Goal: Check status

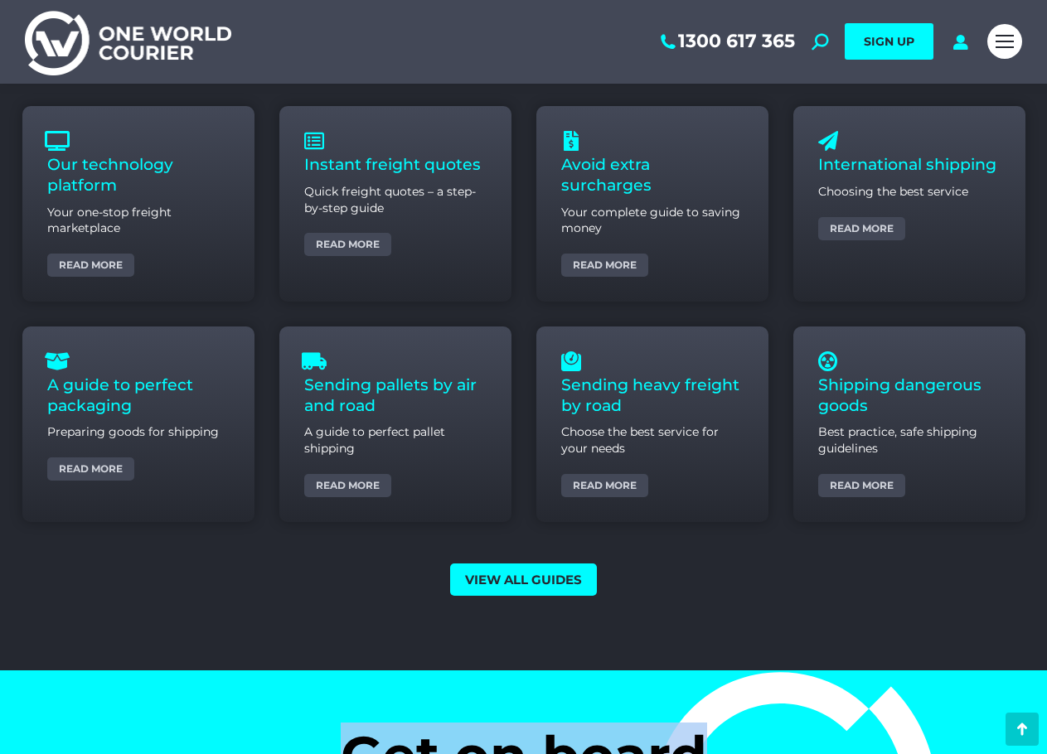
drag, startPoint x: 1043, startPoint y: 641, endPoint x: 1048, endPoint y: 702, distance: 60.8
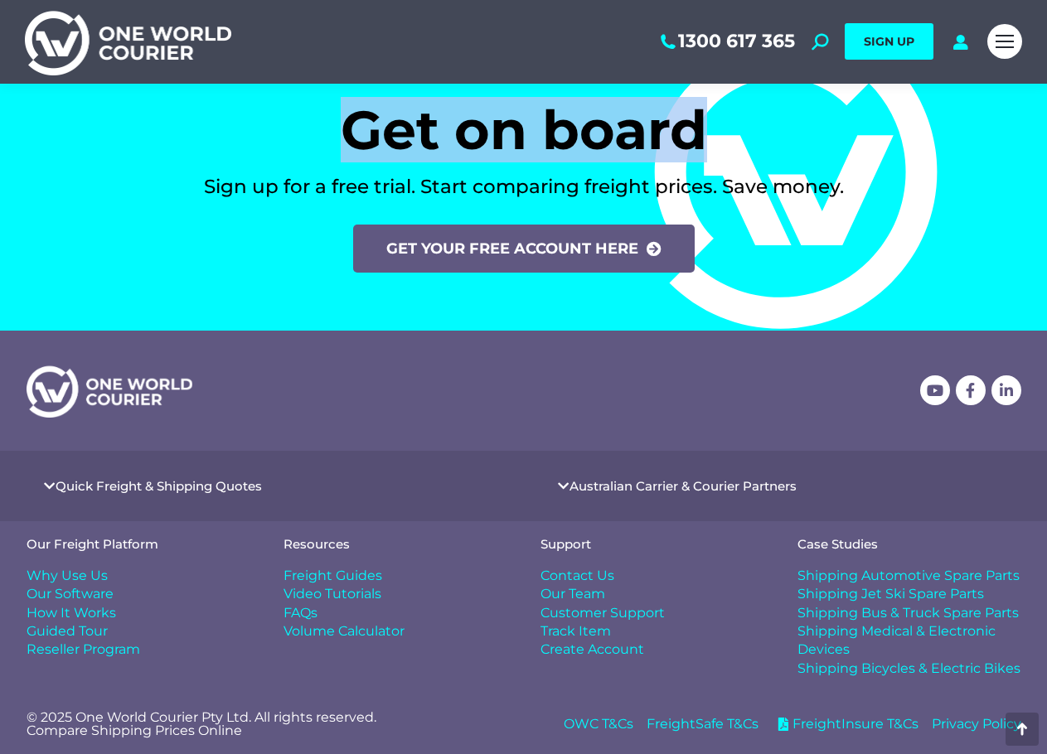
click at [575, 722] on span "OWC T&Cs" at bounding box center [599, 724] width 70 height 18
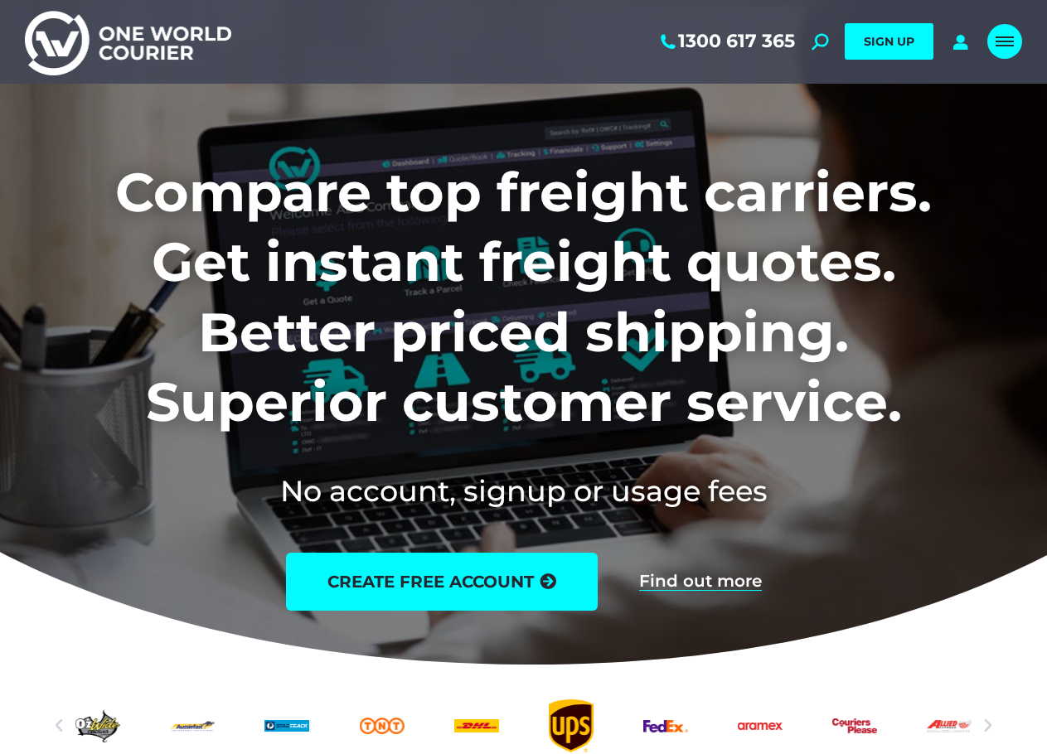
click at [999, 35] on div "Mobile menu icon" at bounding box center [1004, 41] width 18 height 13
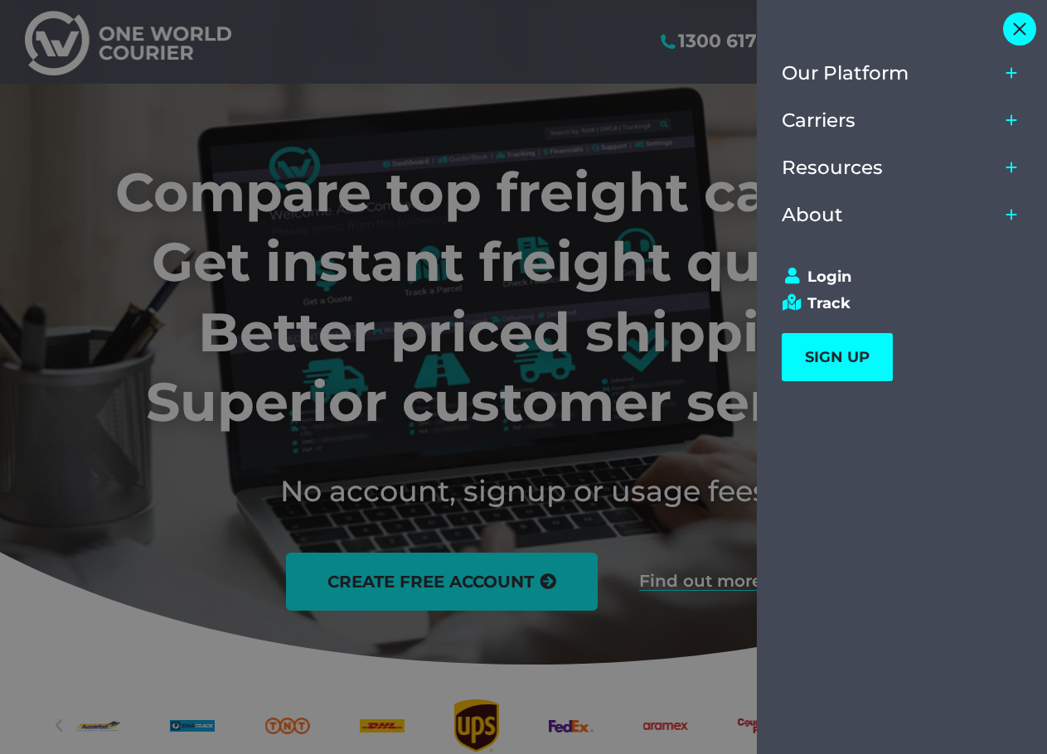
click at [1030, 24] on div "Close" at bounding box center [1019, 28] width 33 height 33
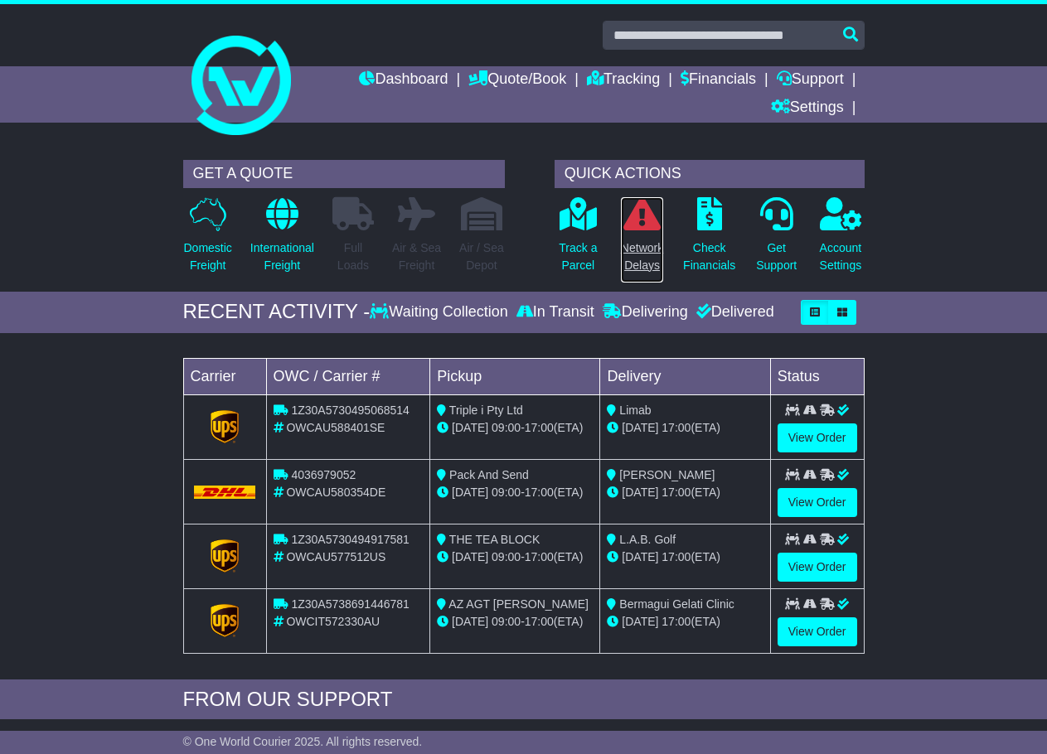
click at [646, 248] on p "Network Delays" at bounding box center [642, 257] width 42 height 35
click at [648, 172] on div "QUICK ACTIONS" at bounding box center [709, 174] width 310 height 28
click at [586, 172] on div "QUICK ACTIONS" at bounding box center [709, 174] width 310 height 28
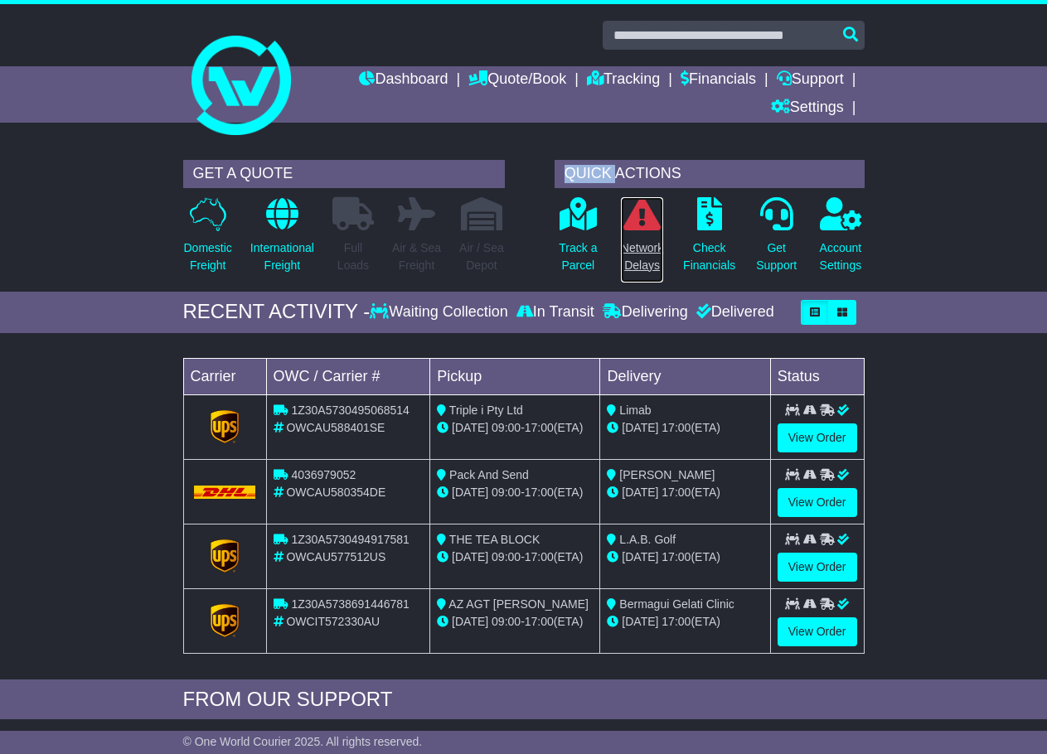
click at [633, 240] on p "Network Delays" at bounding box center [642, 257] width 42 height 35
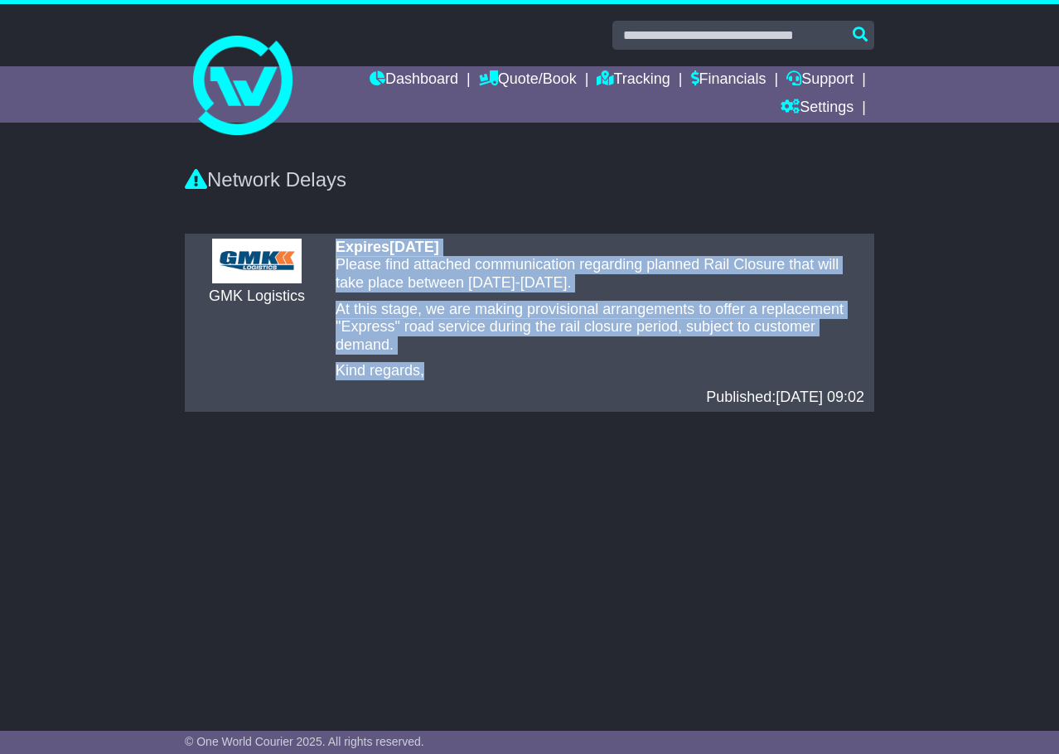
drag, startPoint x: 431, startPoint y: 356, endPoint x: 319, endPoint y: 247, distance: 156.5
click at [319, 247] on div "GMK Logistics Expires [DATE] Please find attached communication regarding plann…" at bounding box center [529, 323] width 686 height 168
click at [484, 365] on p "Kind regards," at bounding box center [600, 371] width 529 height 18
drag, startPoint x: 423, startPoint y: 371, endPoint x: 336, endPoint y: 230, distance: 166.0
click at [336, 230] on div "There are no any delays notified GMK Logistics Expires [DATE] Please find attac…" at bounding box center [530, 322] width 706 height 195
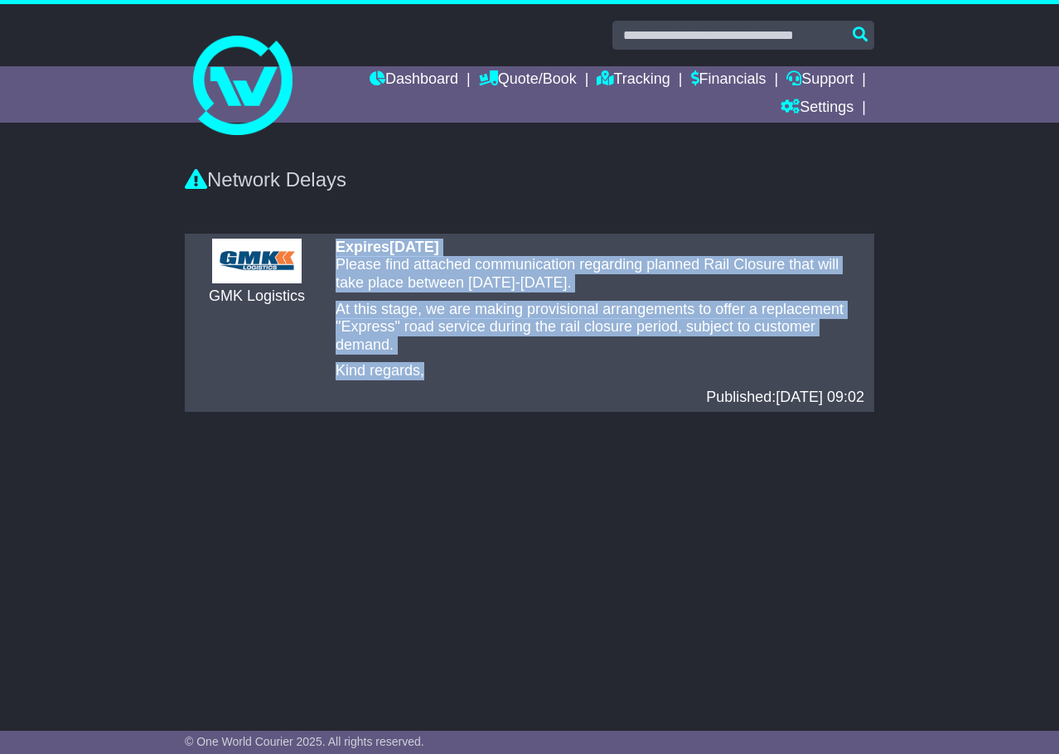
click at [393, 353] on p "At this stage, we are making provisional arrangements to offer a replacement "E…" at bounding box center [600, 328] width 529 height 54
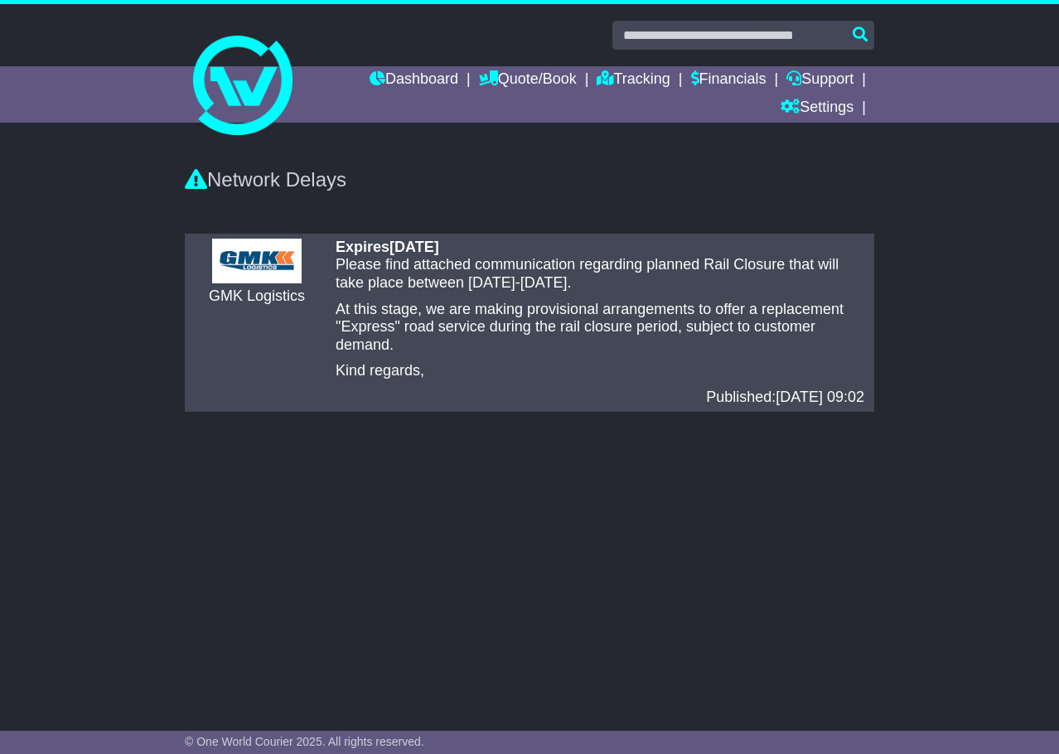
click at [443, 368] on p "Kind regards," at bounding box center [600, 371] width 529 height 18
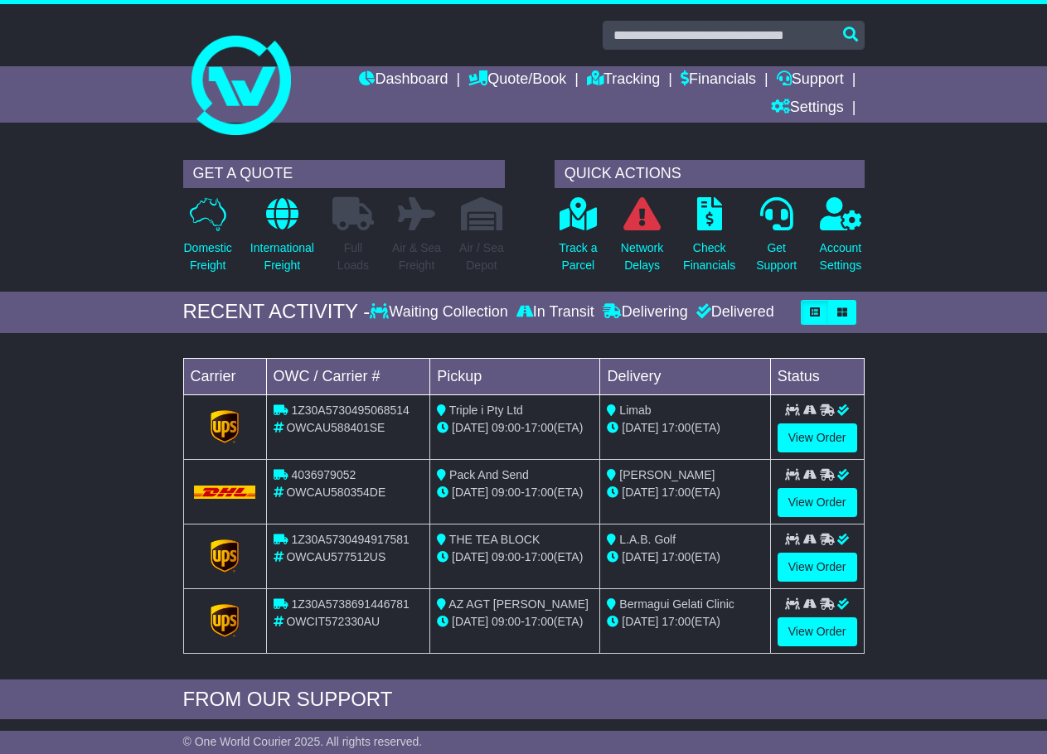
click at [318, 408] on span "1Z30A5730495068514" at bounding box center [350, 410] width 118 height 13
